Goal: Task Accomplishment & Management: Use online tool/utility

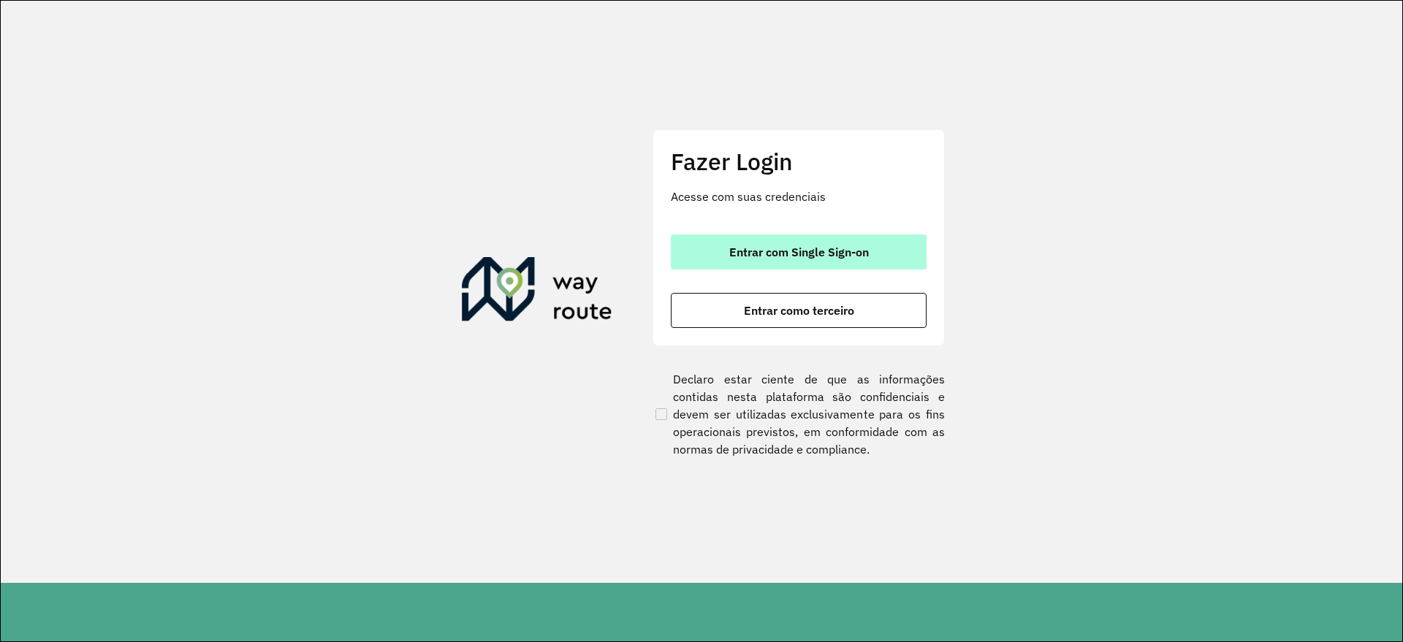
click at [753, 258] on span "Entrar com Single Sign-on" at bounding box center [799, 252] width 140 height 12
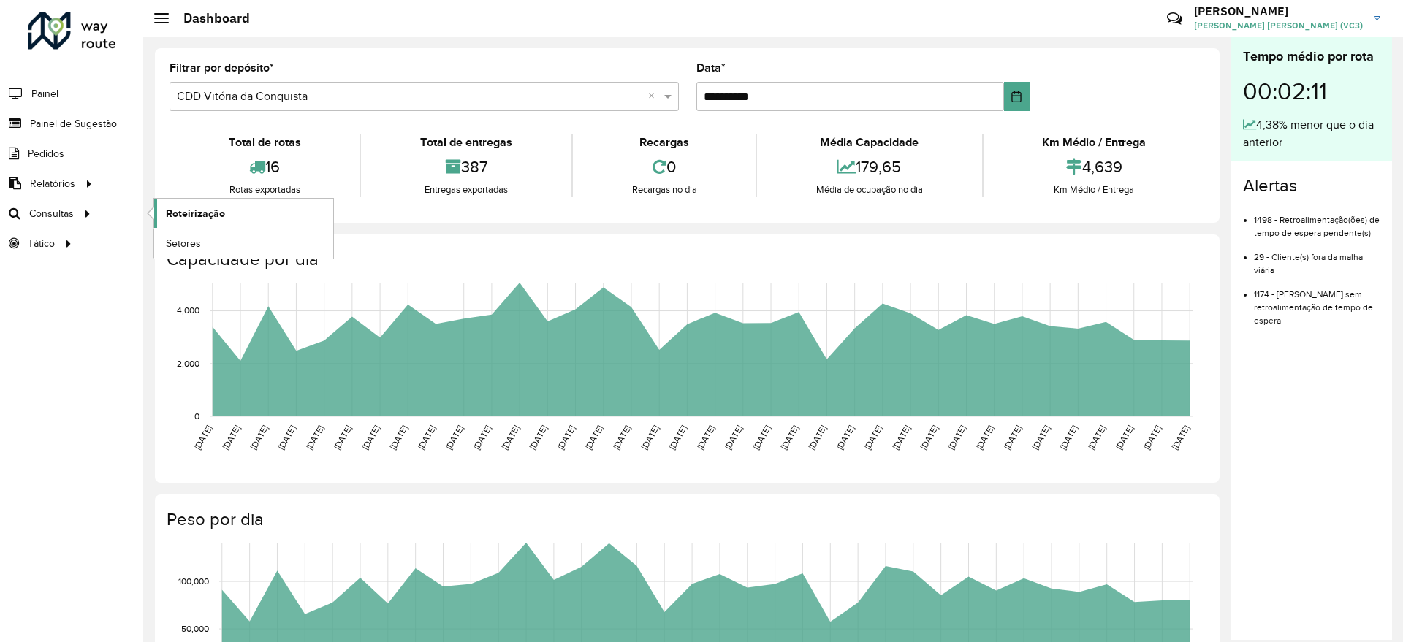
click at [187, 216] on span "Roteirização" at bounding box center [195, 213] width 59 height 15
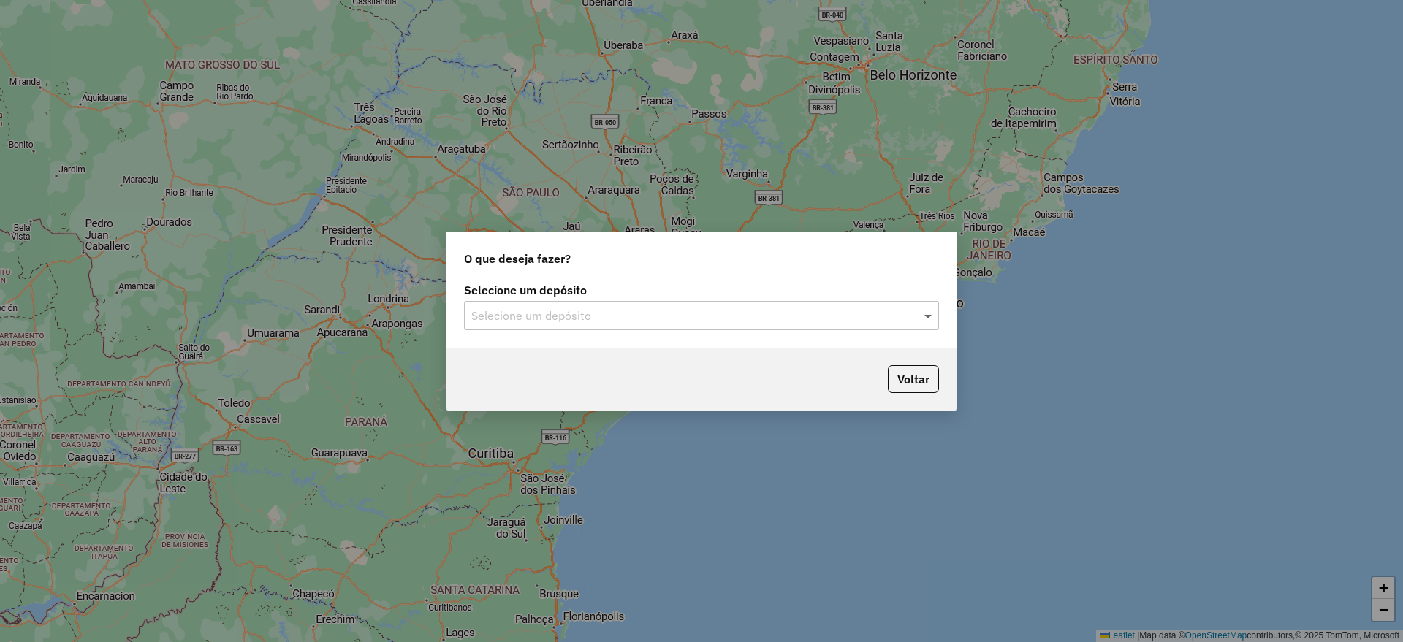
click at [930, 316] on span at bounding box center [930, 316] width 18 height 18
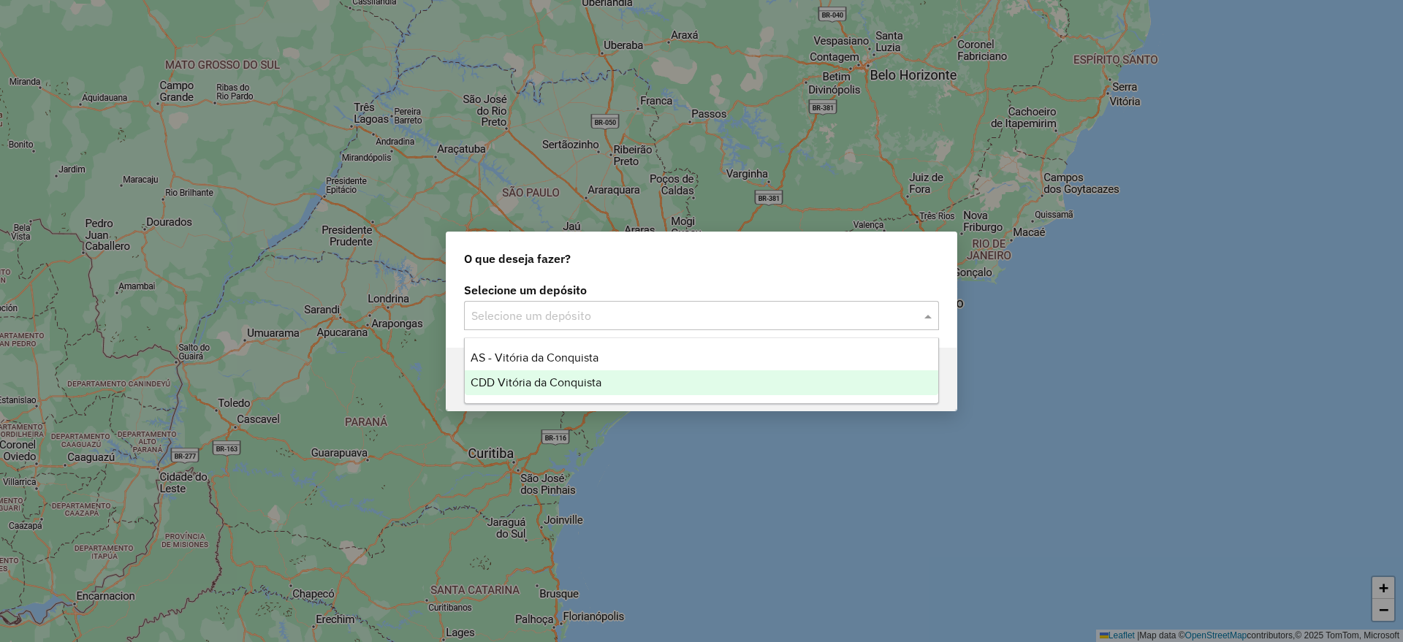
click at [571, 388] on span "CDD Vitória da Conquista" at bounding box center [536, 382] width 131 height 12
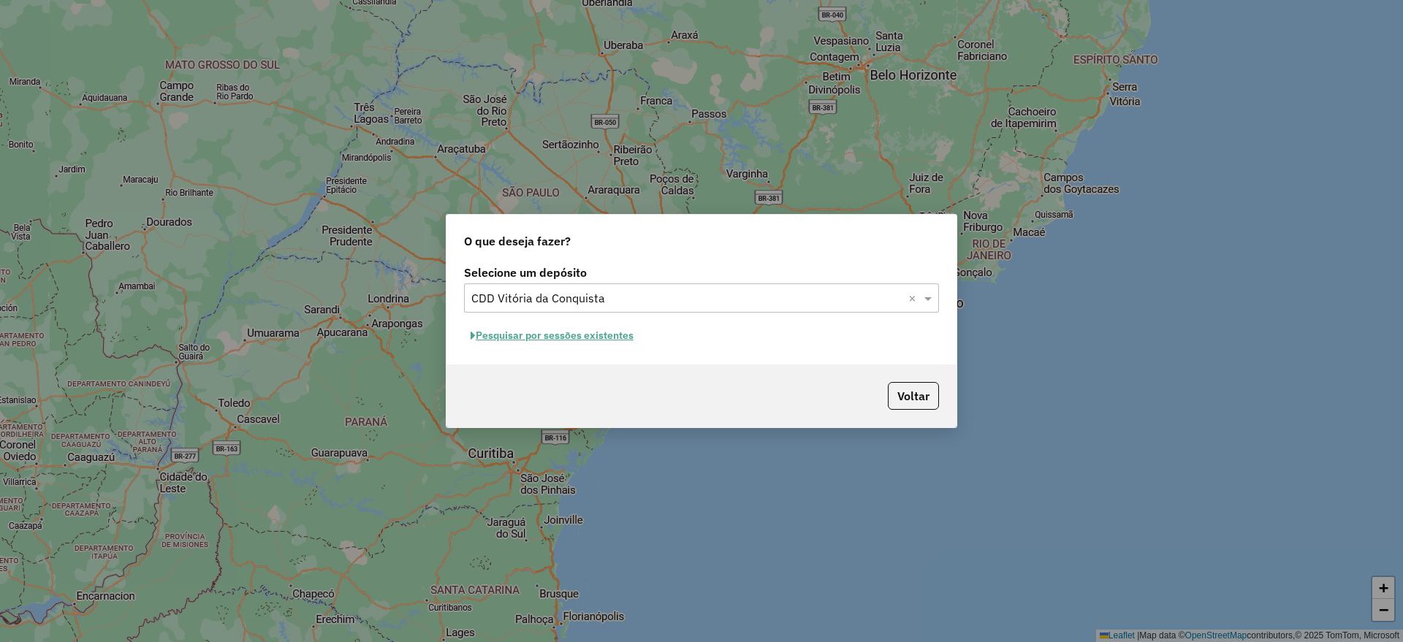
click at [590, 340] on button "Pesquisar por sessões existentes" at bounding box center [552, 335] width 176 height 23
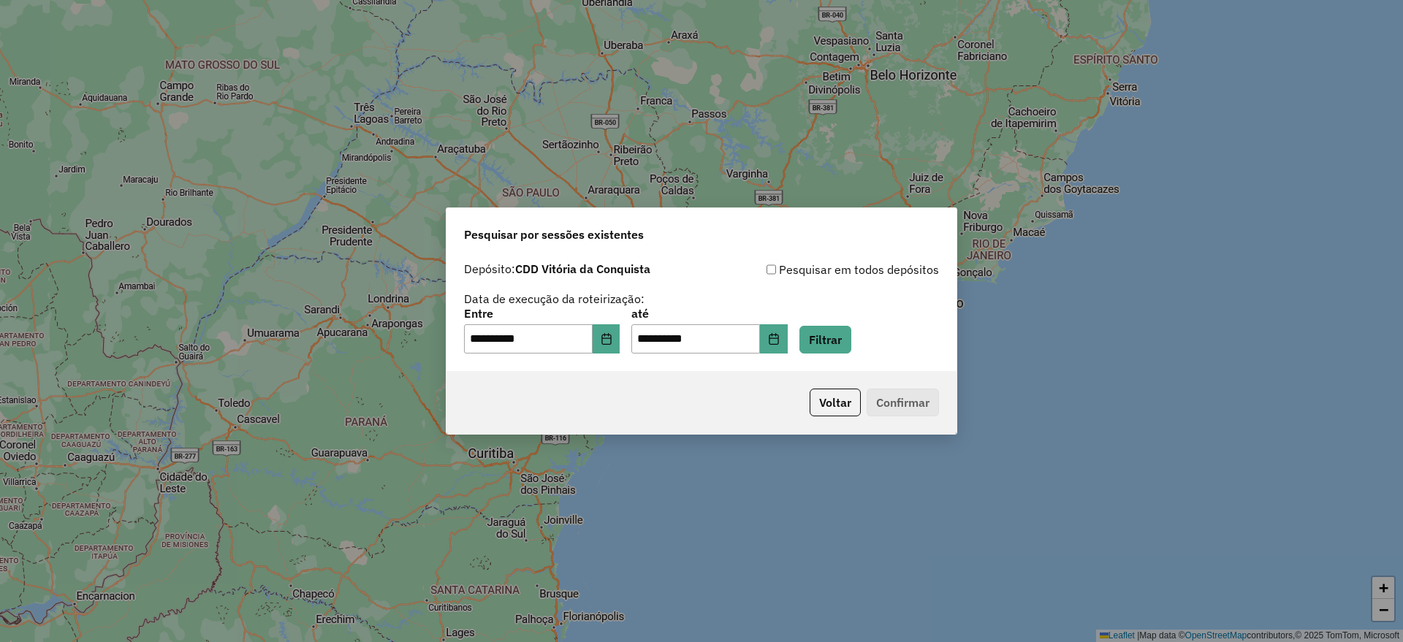
click at [886, 403] on p-footer "Voltar Confirmar" at bounding box center [871, 403] width 135 height 28
click at [906, 400] on p-footer "Voltar Confirmar" at bounding box center [871, 403] width 135 height 28
click at [835, 343] on button "Filtrar" at bounding box center [825, 340] width 52 height 28
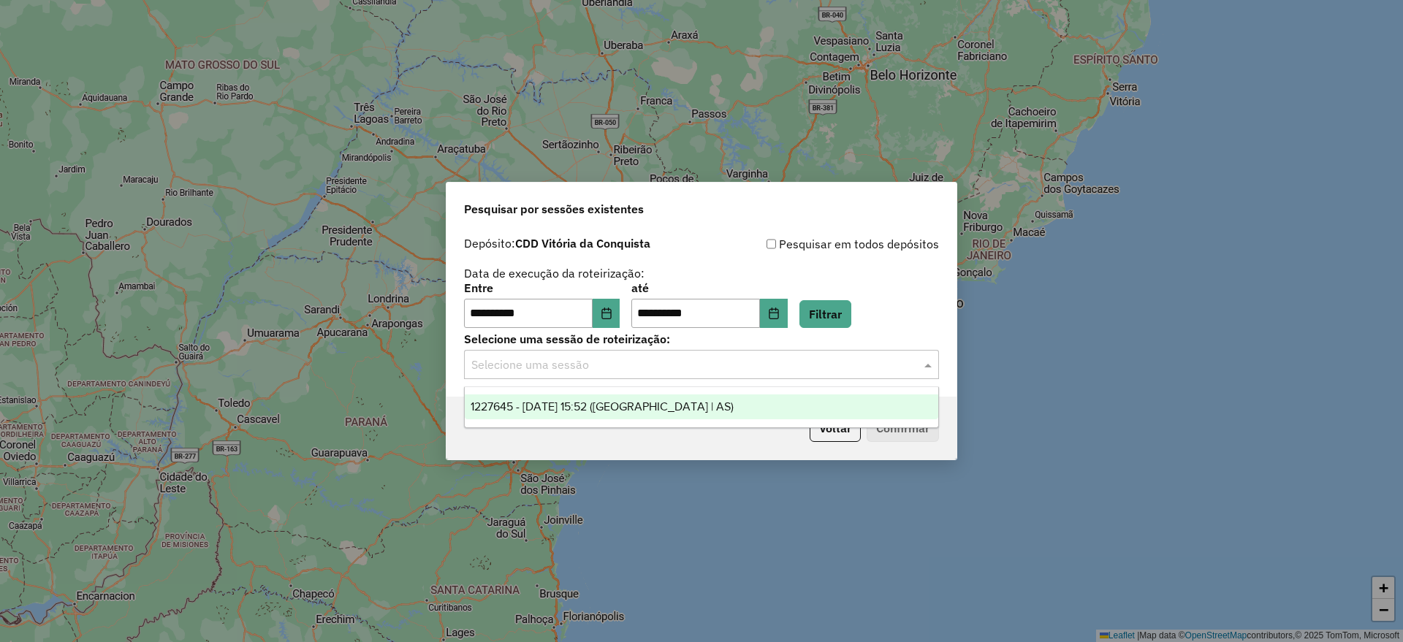
click at [695, 365] on input "text" at bounding box center [686, 366] width 431 height 18
click at [607, 409] on span "1227645 - 11/08/2025 15:52 (Rota | AS)" at bounding box center [602, 406] width 263 height 12
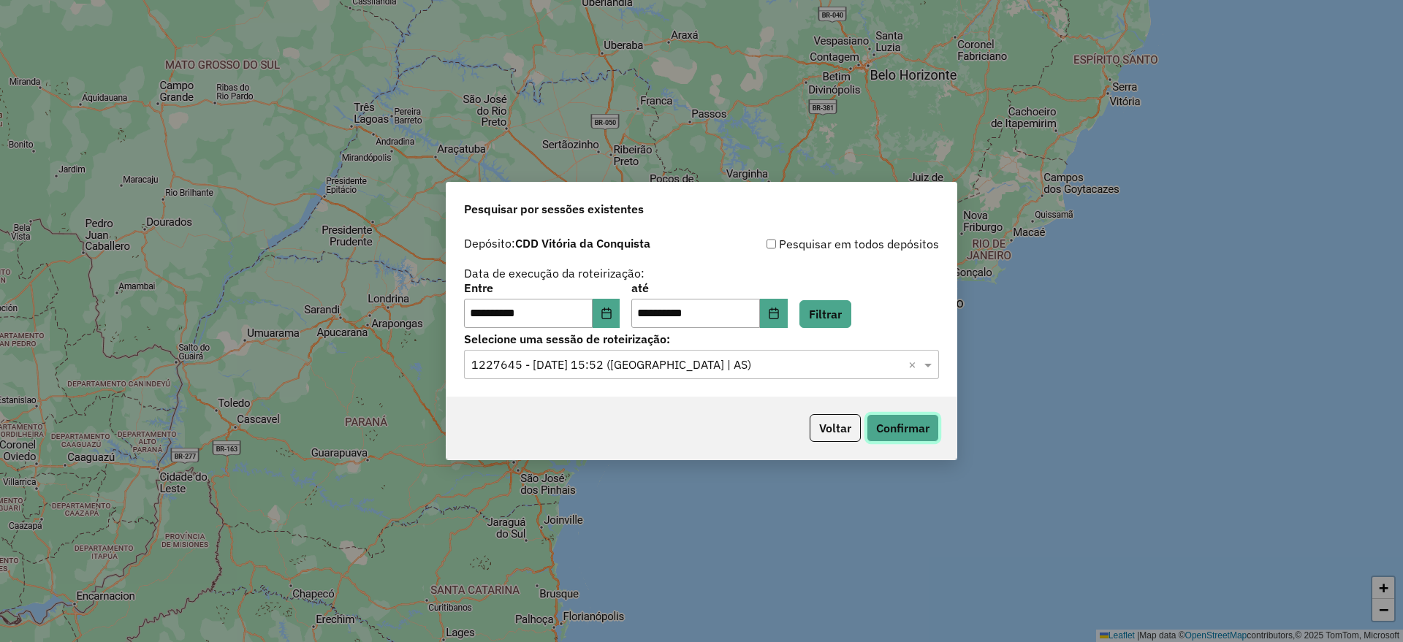
click at [906, 430] on button "Confirmar" at bounding box center [903, 428] width 72 height 28
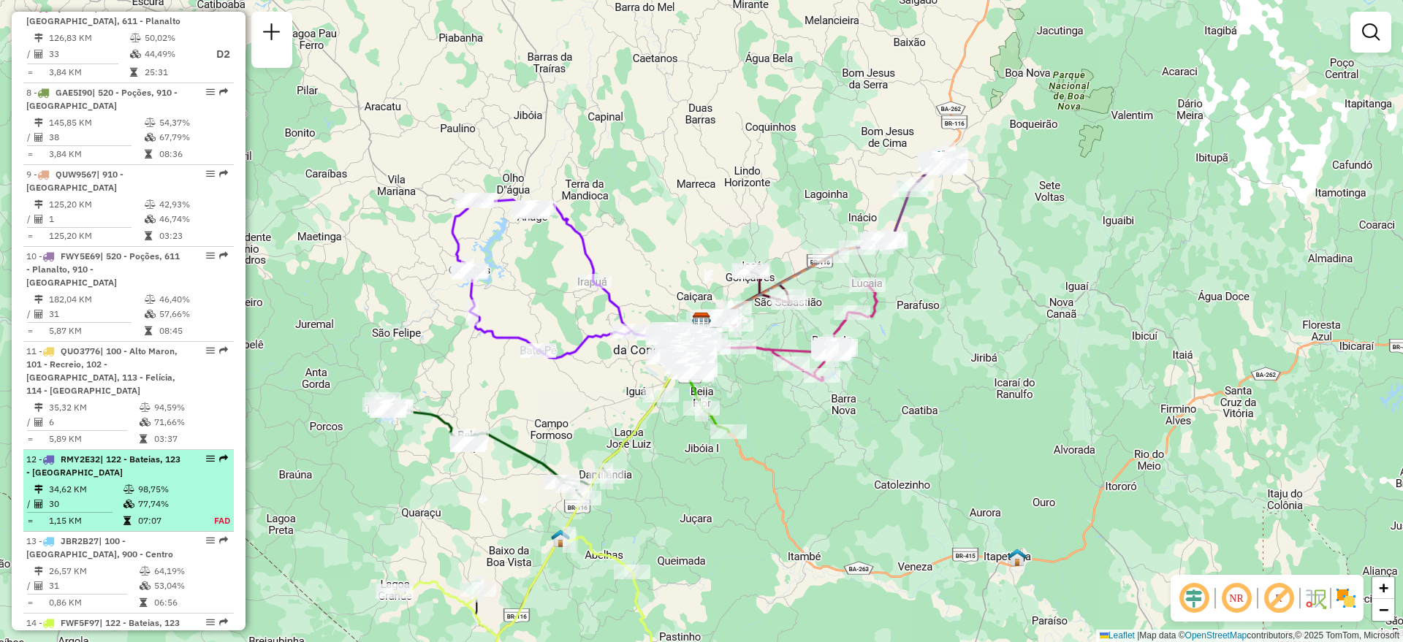
scroll to position [1279, 0]
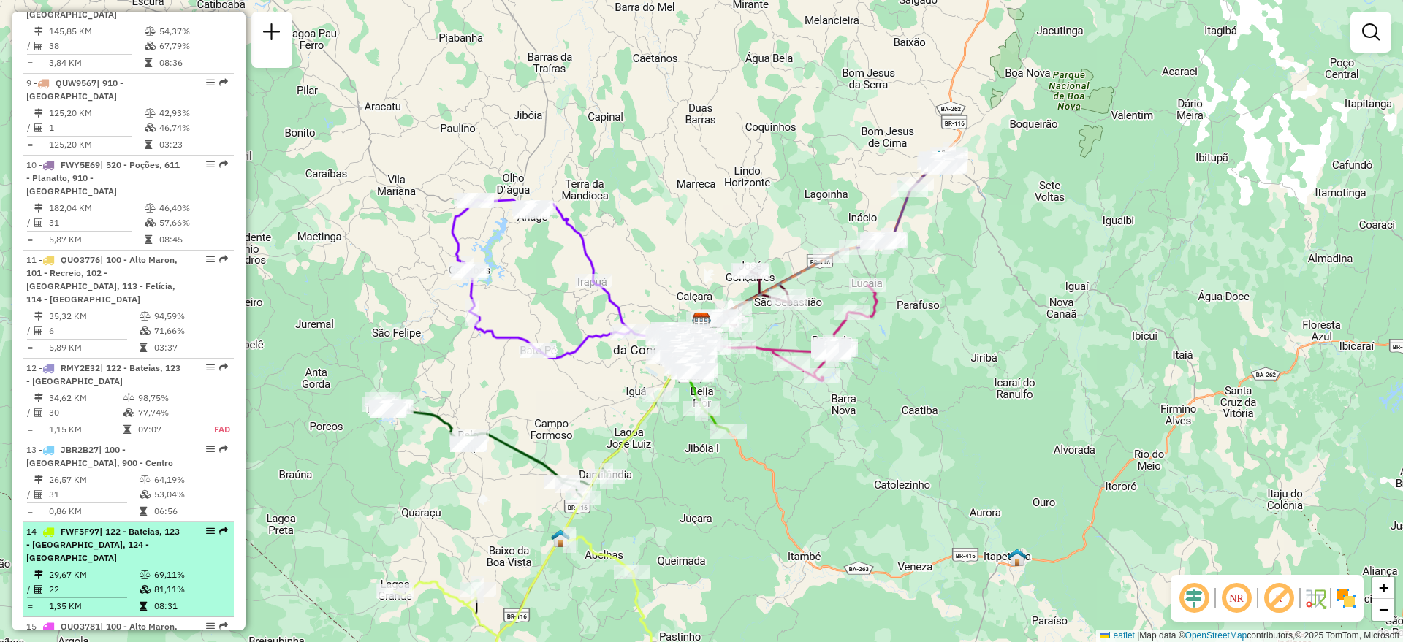
click at [208, 527] on em at bounding box center [210, 531] width 9 height 9
select select "**********"
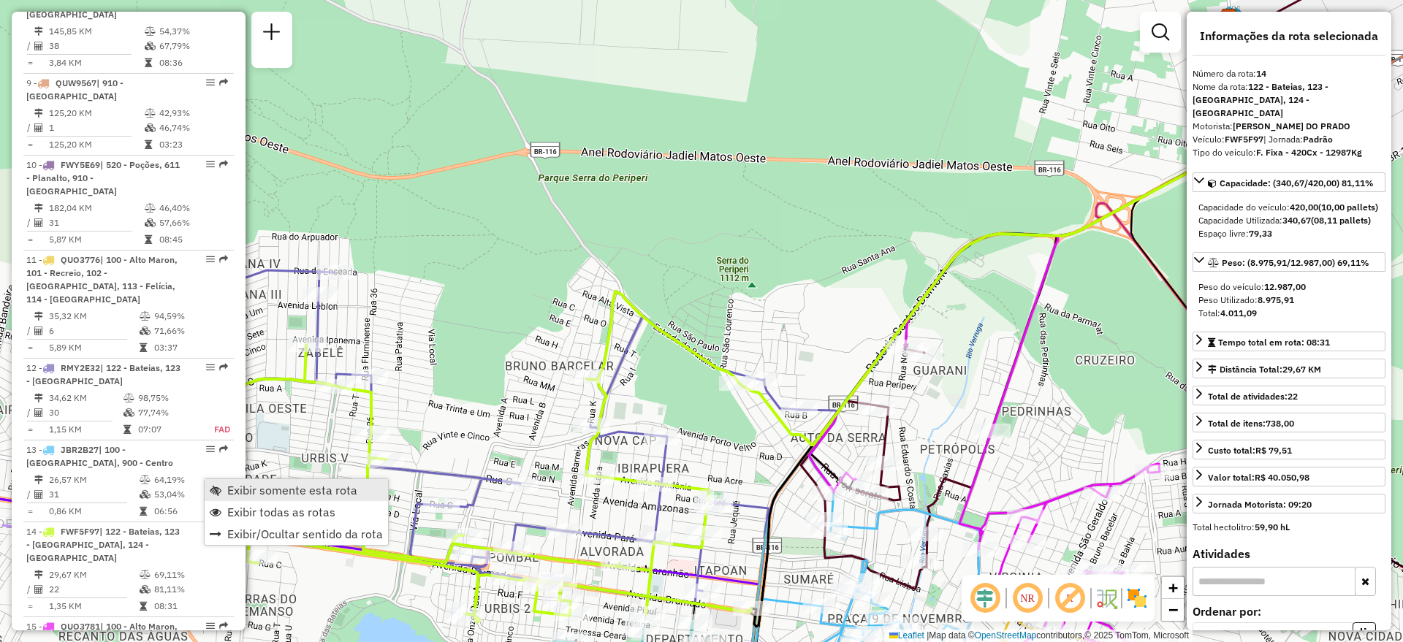
click at [233, 488] on span "Exibir somente esta rota" at bounding box center [292, 491] width 130 height 12
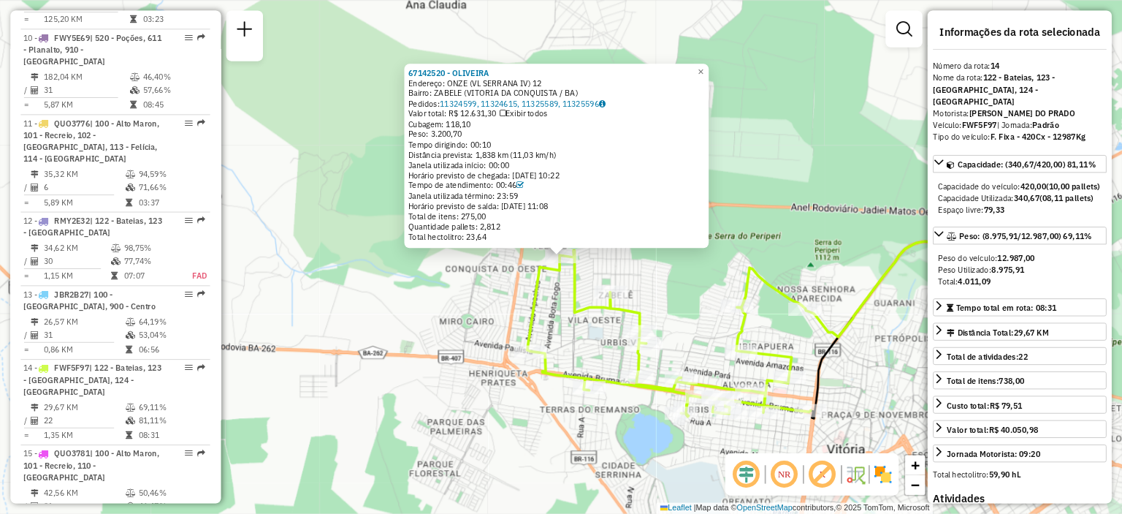
scroll to position [1402, 0]
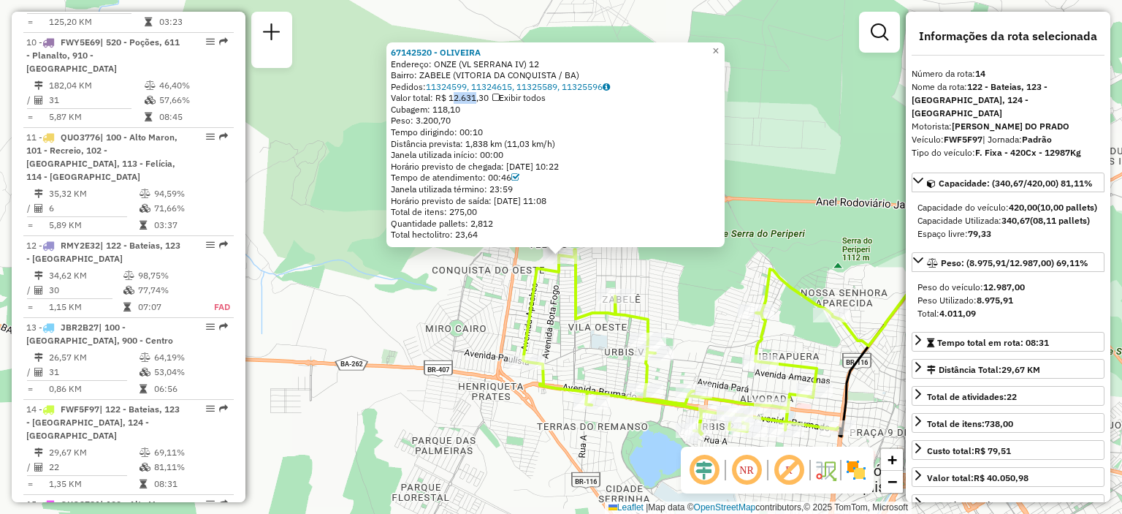
drag, startPoint x: 453, startPoint y: 98, endPoint x: 494, endPoint y: 105, distance: 41.4
click at [476, 98] on div "Valor total: R$ 12.631,30 Exibir todos" at bounding box center [556, 98] width 330 height 12
click at [497, 105] on div "Cubagem: 118,10" at bounding box center [556, 110] width 330 height 12
drag, startPoint x: 468, startPoint y: 131, endPoint x: 500, endPoint y: 138, distance: 32.3
click at [498, 133] on div "Tempo dirigindo: 00:10" at bounding box center [556, 132] width 330 height 12
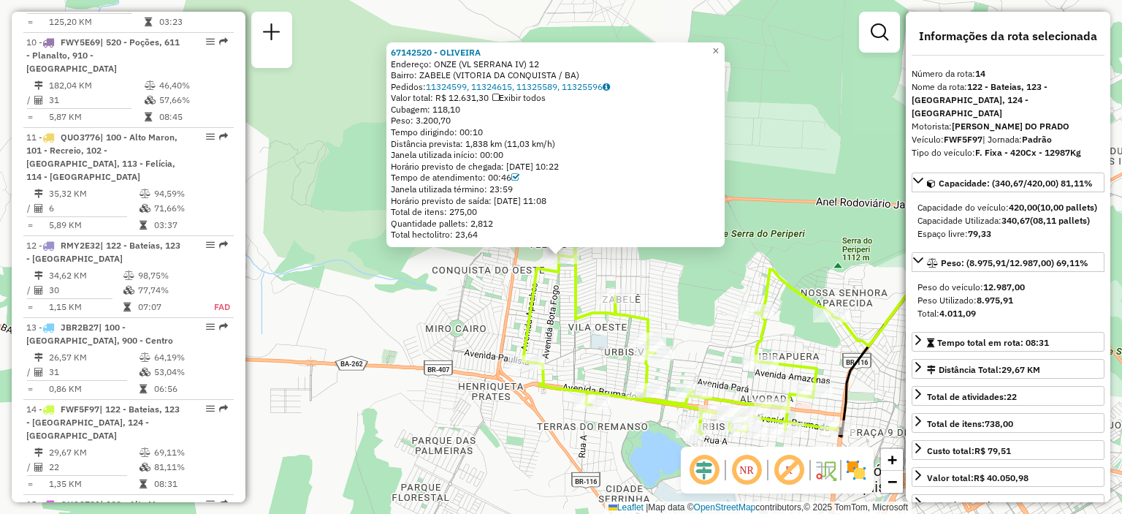
click at [514, 186] on div "67142520 - OLIVEIRA Endereço: ONZE (VL SERRANA IV) 12 Bairro: ZABELE ([GEOGRAPH…" at bounding box center [556, 144] width 338 height 205
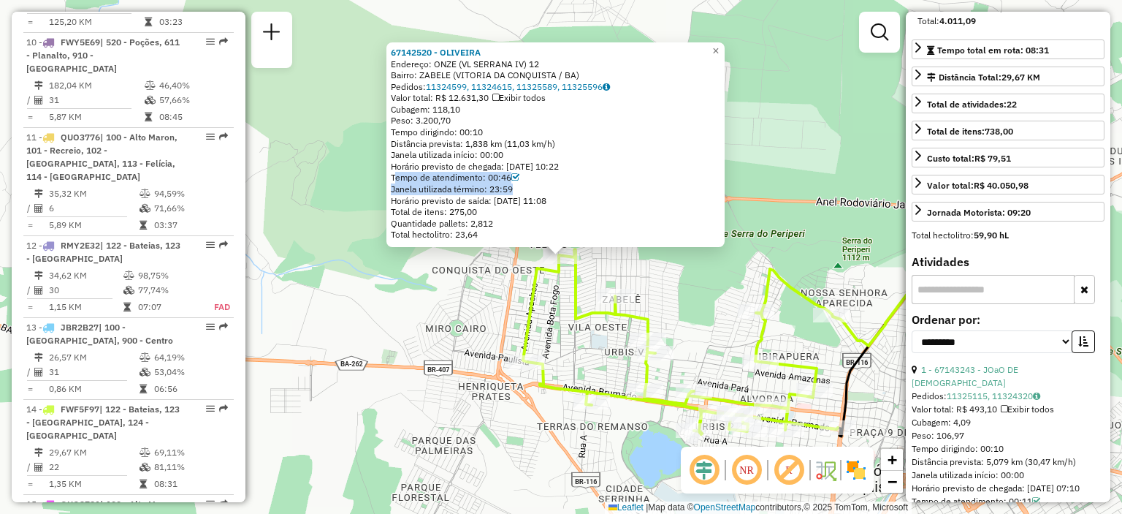
scroll to position [438, 0]
